Goal: Information Seeking & Learning: Learn about a topic

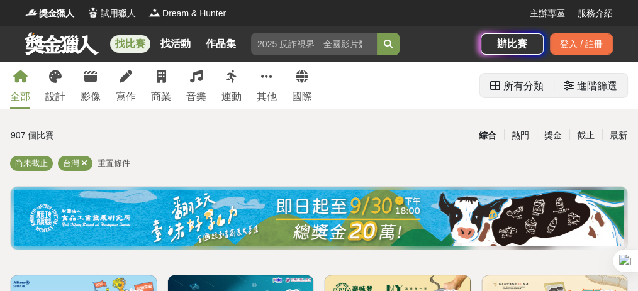
click at [589, 87] on div "進階篩選" at bounding box center [597, 86] width 40 height 25
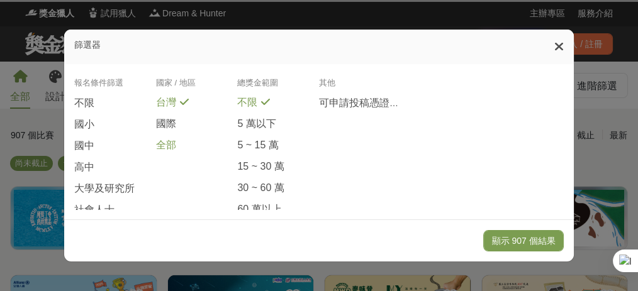
scroll to position [335, 0]
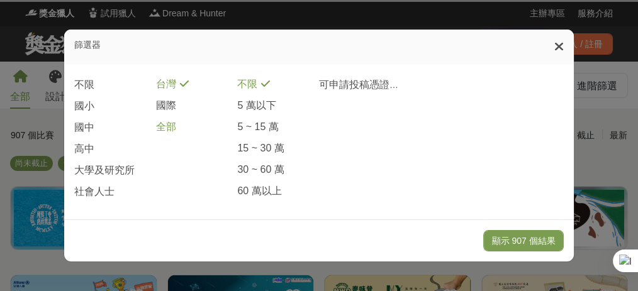
click at [165, 134] on span "全部" at bounding box center [166, 127] width 20 height 13
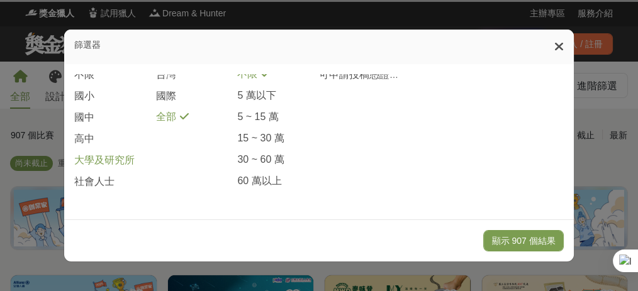
scroll to position [368, 0]
click at [115, 163] on span "大學及研究所" at bounding box center [104, 160] width 60 height 13
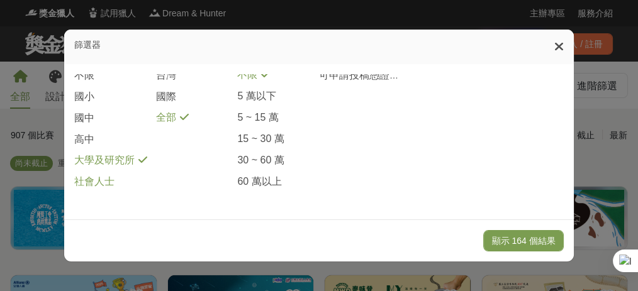
click at [101, 181] on span "社會人士" at bounding box center [94, 182] width 40 height 13
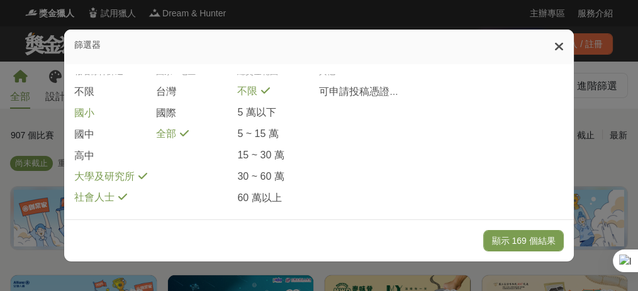
scroll to position [325, 0]
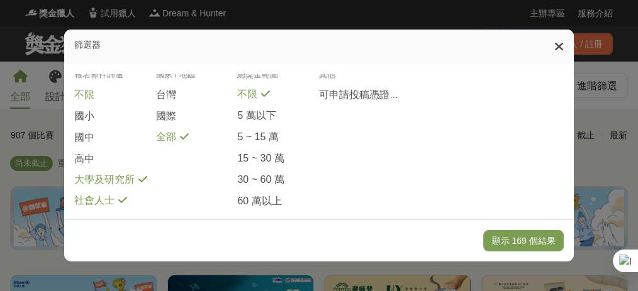
click at [106, 110] on div "不限" at bounding box center [115, 98] width 82 height 21
click at [534, 241] on button "顯示 169 個結果" at bounding box center [523, 240] width 80 height 21
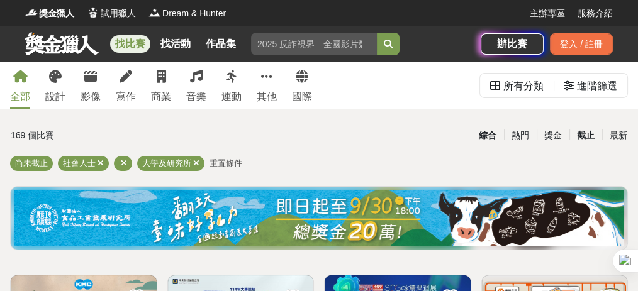
click at [592, 136] on div "截止" at bounding box center [586, 136] width 33 height 22
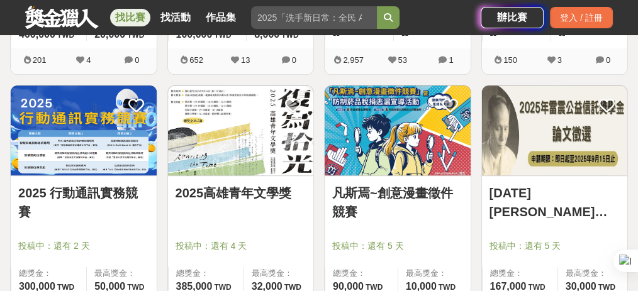
scroll to position [755, 0]
